Goal: Transaction & Acquisition: Purchase product/service

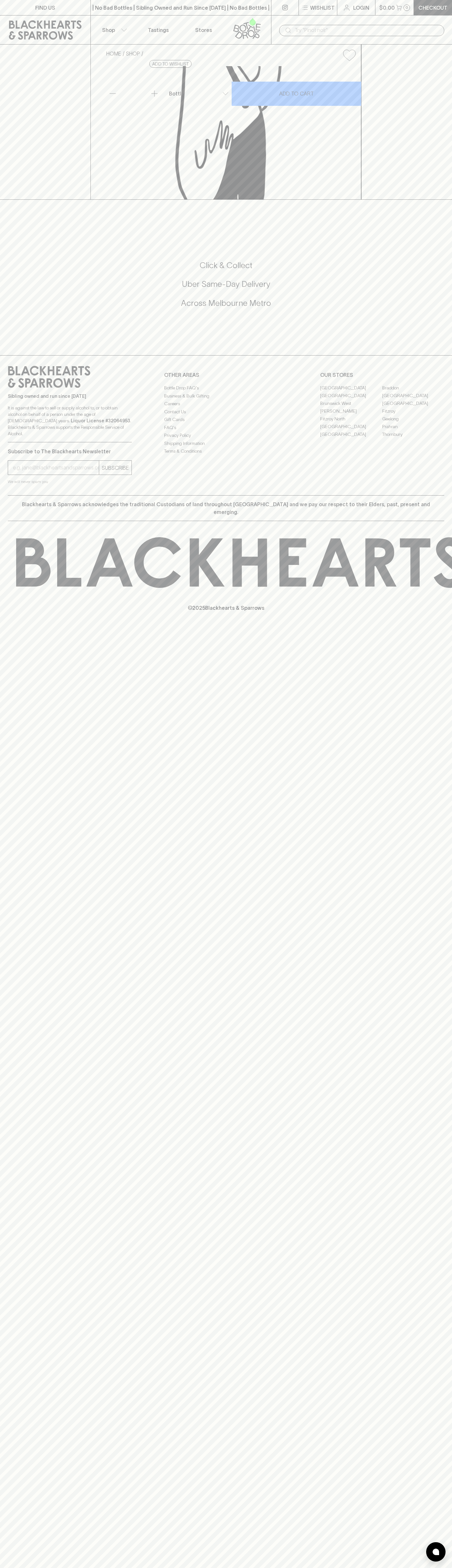
click at [136, 2] on div "| No Bad Bottles | Sibling Owned and Run Since [DATE] | No Bad Bottles | Siblin…" at bounding box center [180, 7] width 181 height 15
click at [437, 213] on div at bounding box center [226, 206] width 452 height 13
click at [98, 1567] on html "FIND US | No Bad Bottles | Sibling Owned and Run Since [DATE] | No Bad Bottles …" at bounding box center [226, 784] width 452 height 1568
click at [21, 1468] on div "FIND US | No Bad Bottles | Sibling Owned and Run Since [DATE] | No Bad Bottles …" at bounding box center [226, 784] width 452 height 1568
